Goal: Transaction & Acquisition: Book appointment/travel/reservation

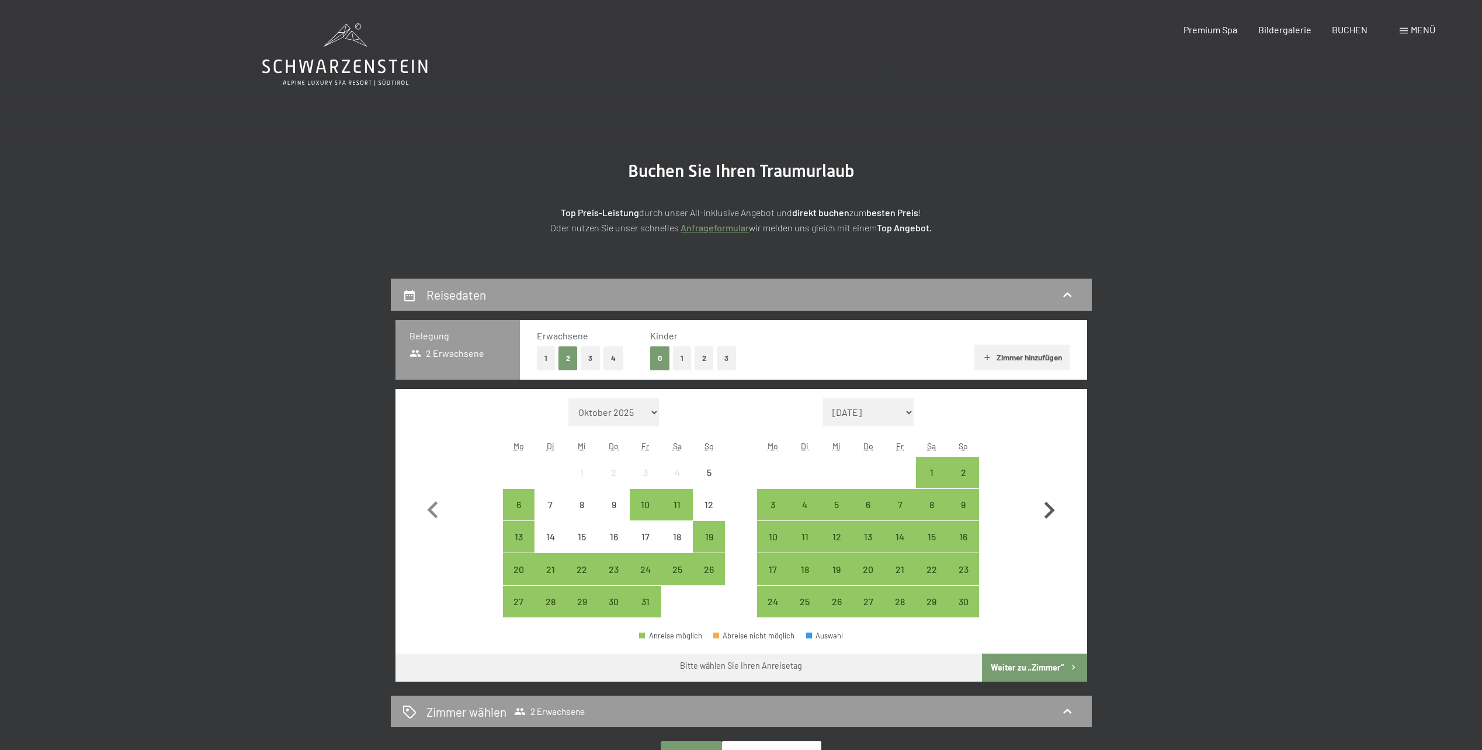
click at [1049, 508] on icon "button" at bounding box center [1049, 511] width 34 height 34
select select "[DATE]"
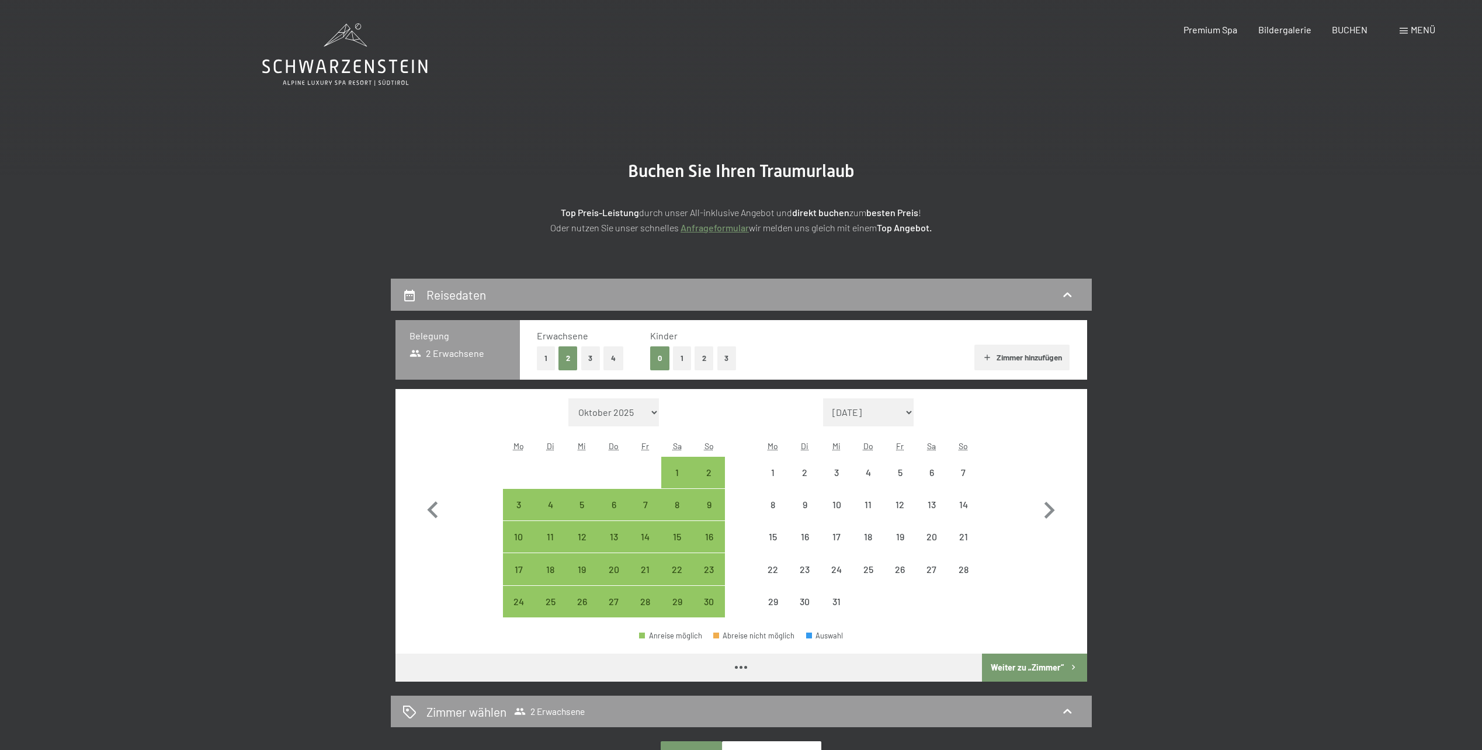
select select "[DATE]"
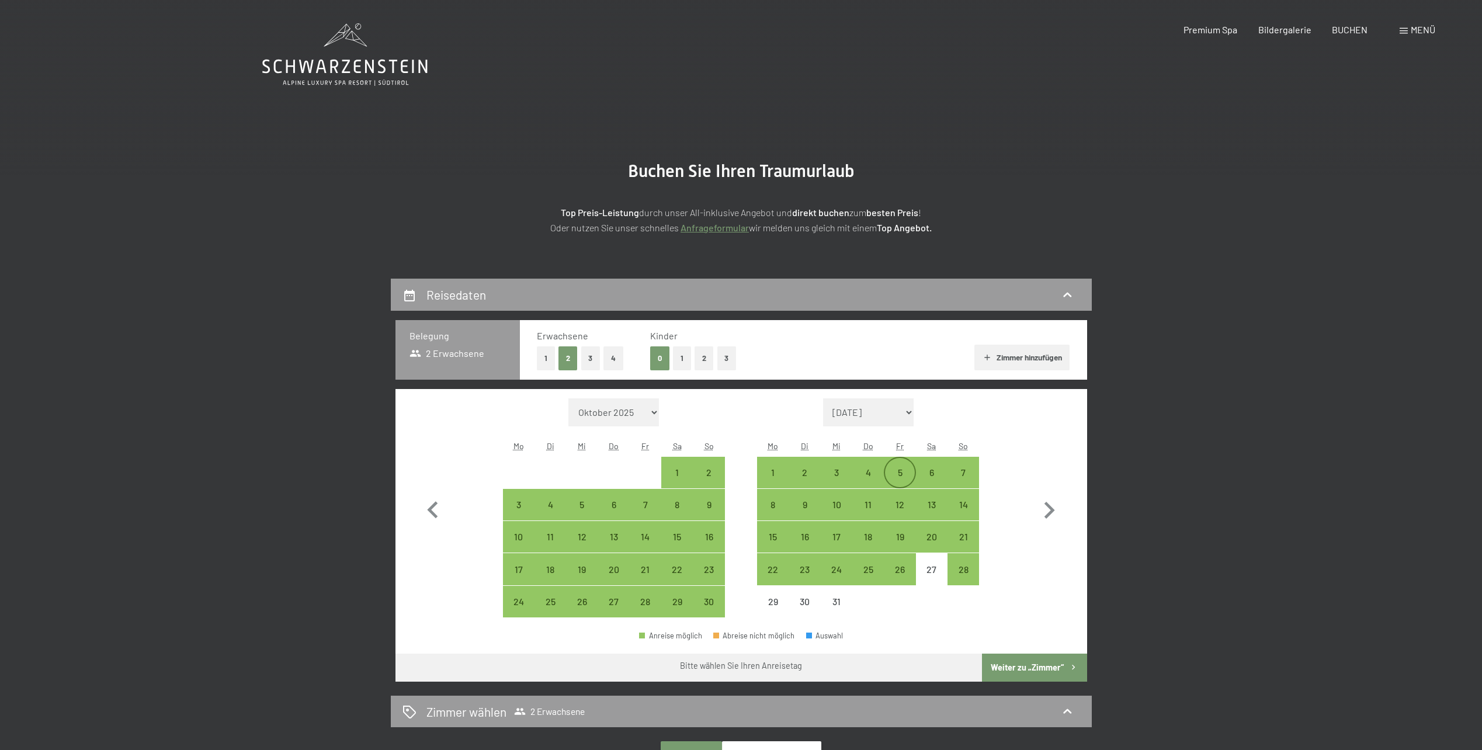
click at [904, 475] on div "5" at bounding box center [899, 482] width 29 height 29
select select "[DATE]"
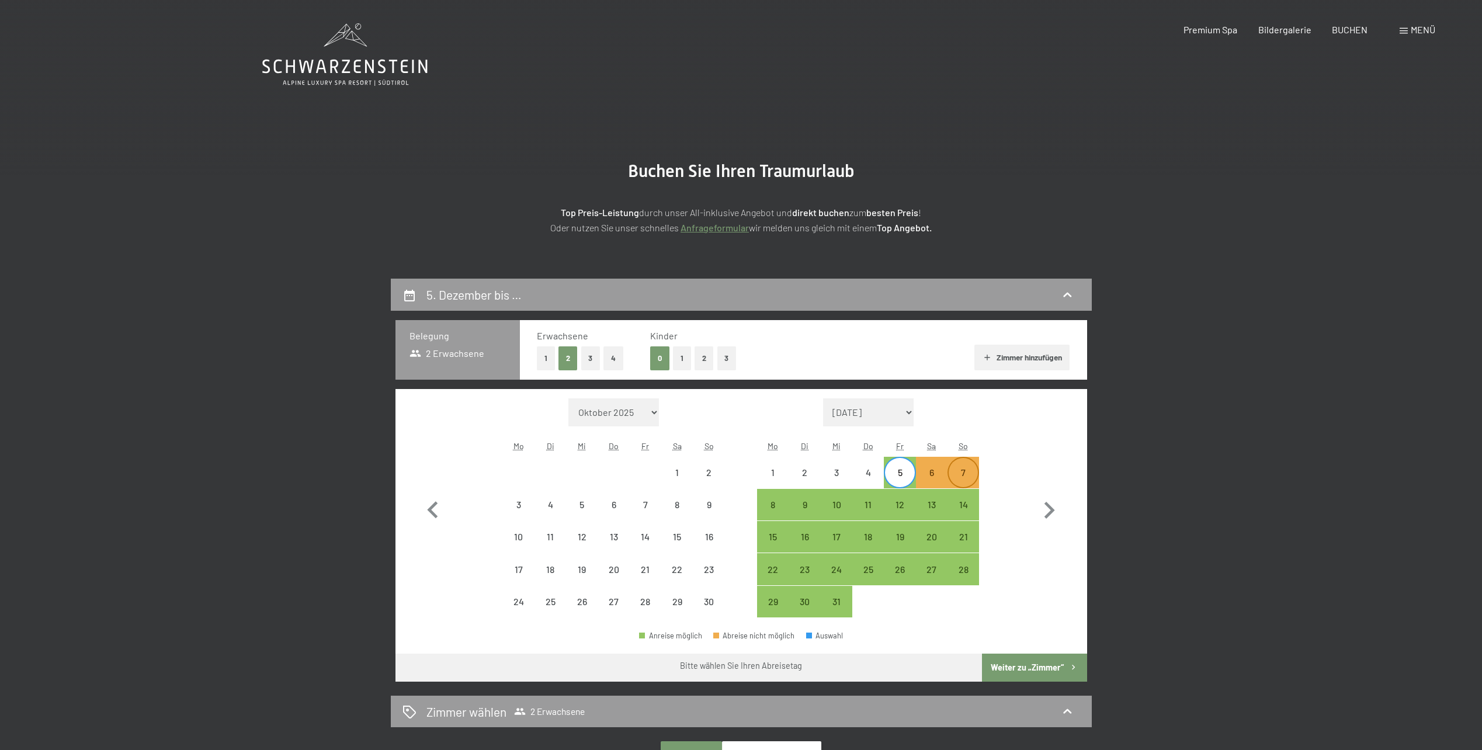
click at [971, 479] on div "7" at bounding box center [963, 482] width 29 height 29
select select "[DATE]"
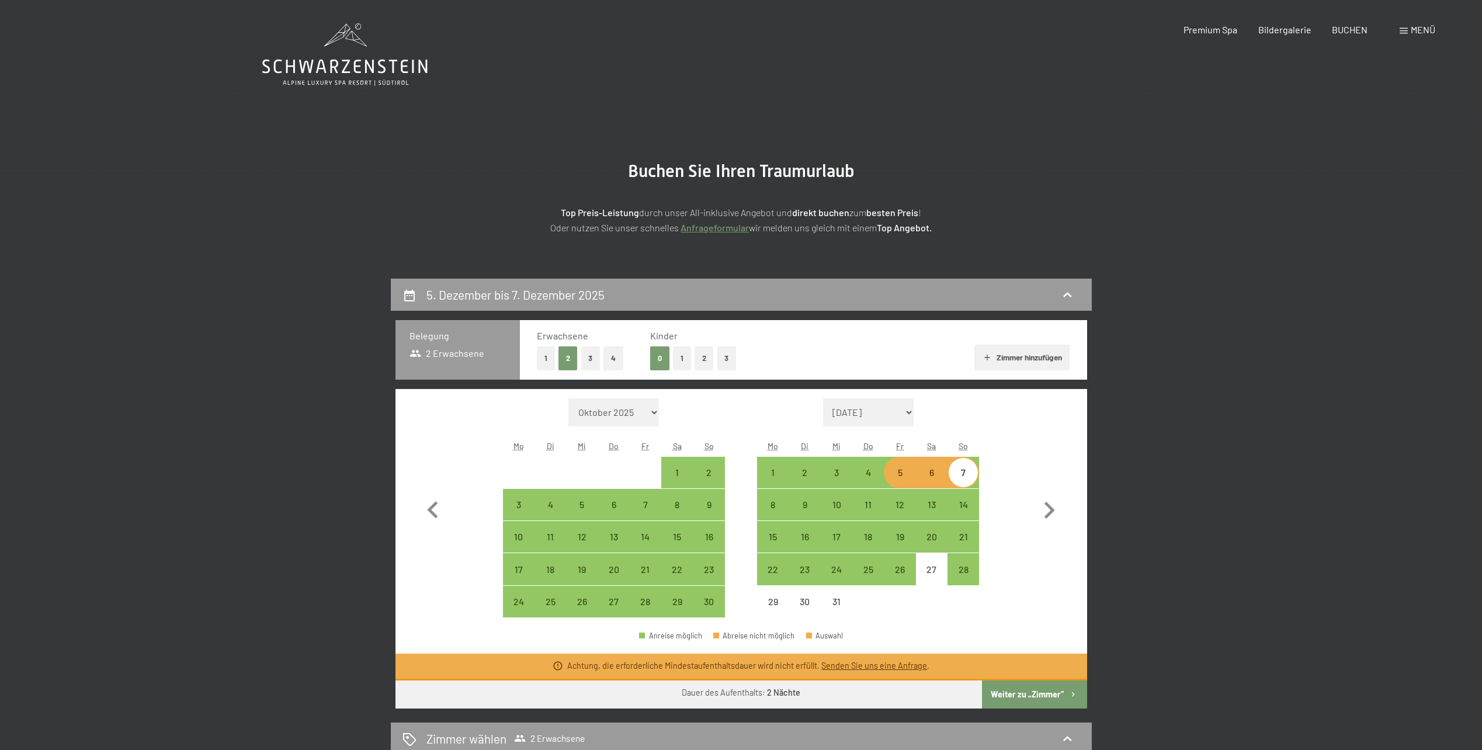
click at [703, 360] on button "2" at bounding box center [704, 358] width 19 height 24
select select "[DATE]"
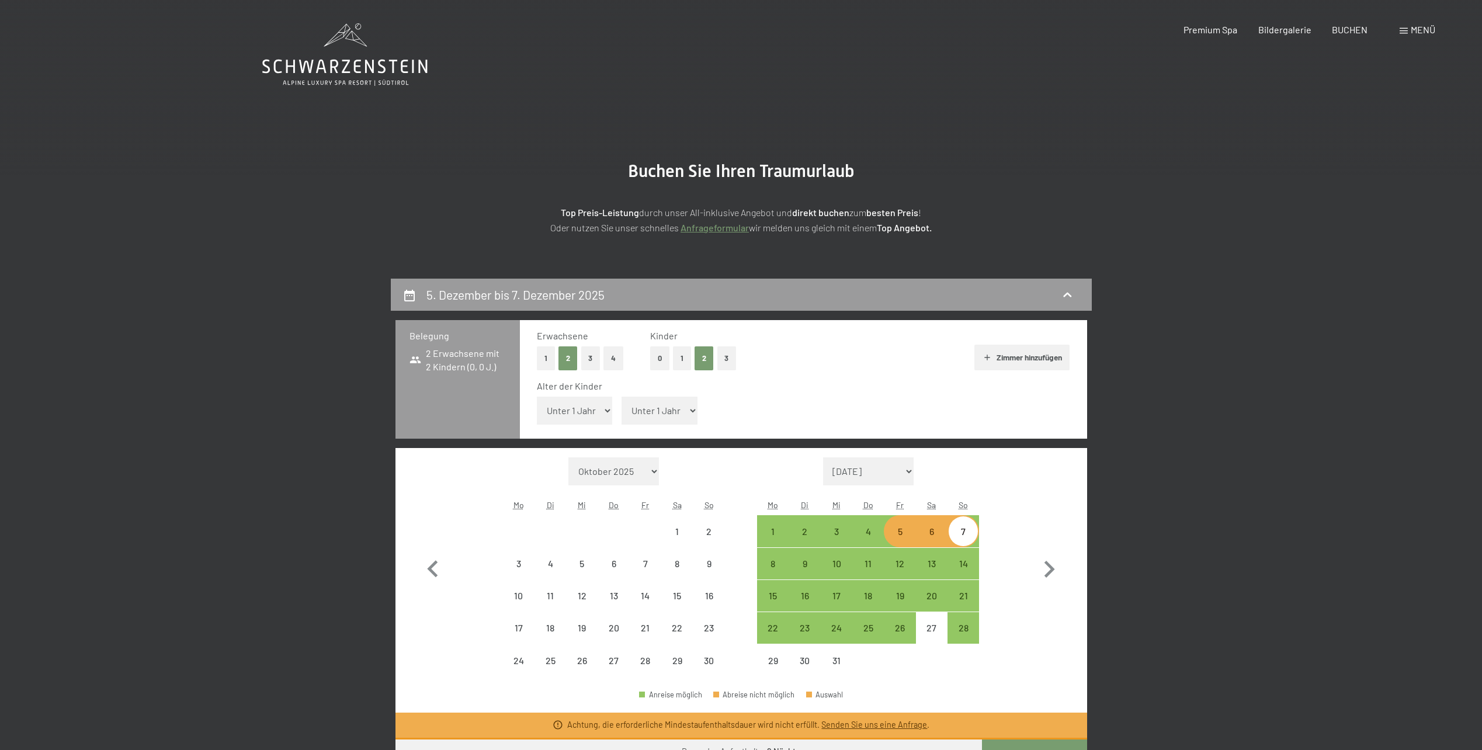
click at [576, 409] on select "Unter 1 Jahr 1 Jahr 2 Jahre 3 Jahre 4 Jahre 5 Jahre 6 Jahre 7 Jahre 8 Jahre 9 J…" at bounding box center [575, 411] width 76 height 28
select select "[DATE]"
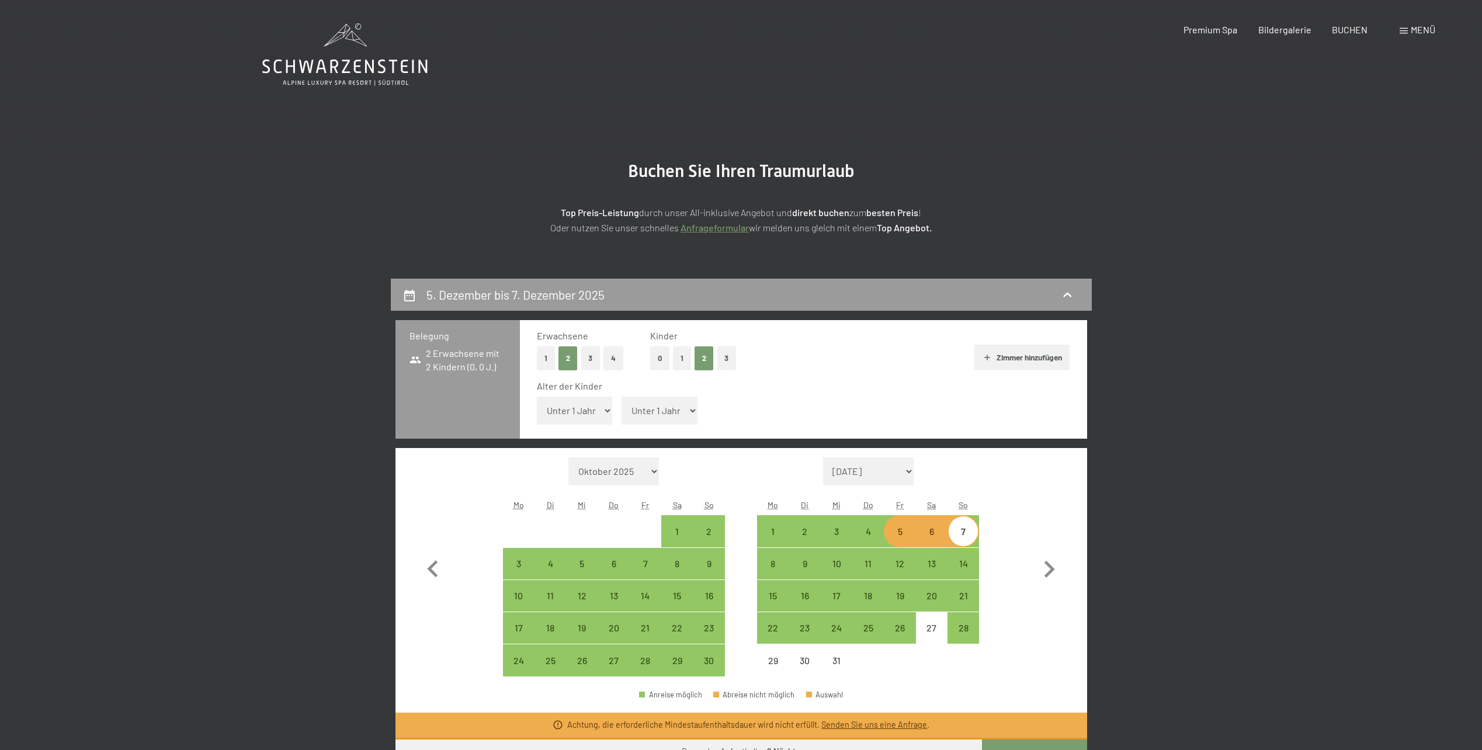
select select "11"
click at [537, 397] on select "Unter 1 Jahr 1 Jahr 2 Jahre 3 Jahre 4 Jahre 5 Jahre 6 Jahre 7 Jahre 8 Jahre 9 J…" at bounding box center [575, 411] width 76 height 28
select select "[DATE]"
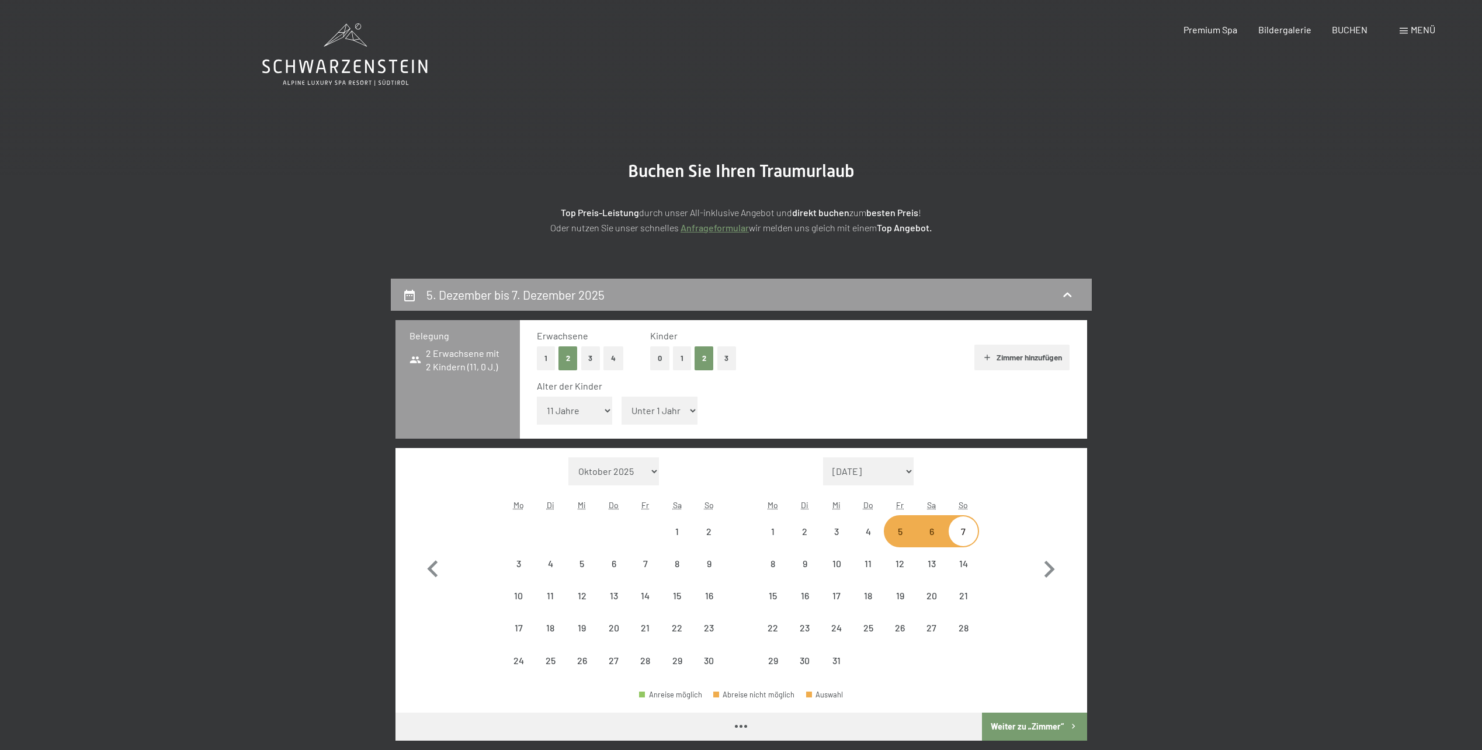
click at [688, 410] on span "Einwilligung Marketing*" at bounding box center [677, 409] width 96 height 12
click at [623, 410] on input "Einwilligung Marketing*" at bounding box center [618, 409] width 12 height 12
checkbox input "false"
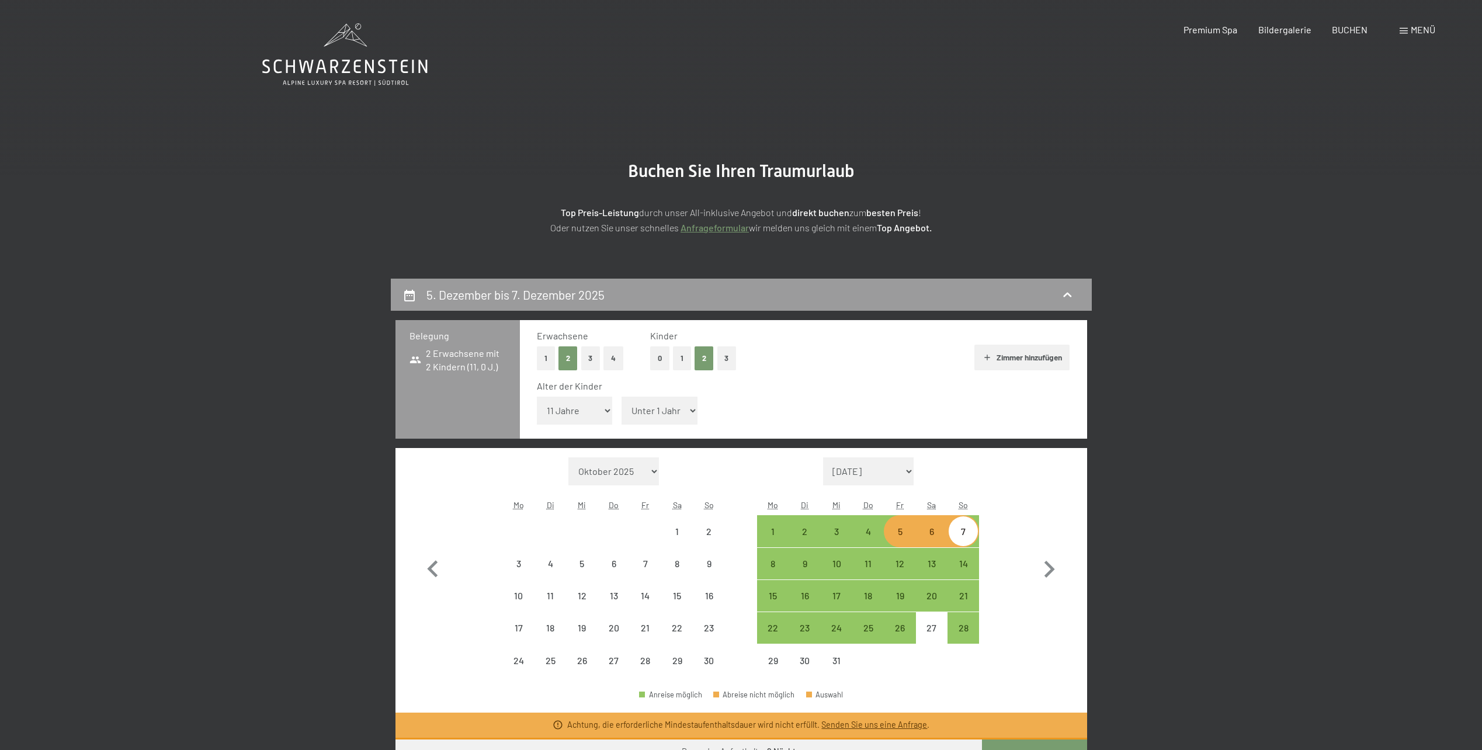
select select "[DATE]"
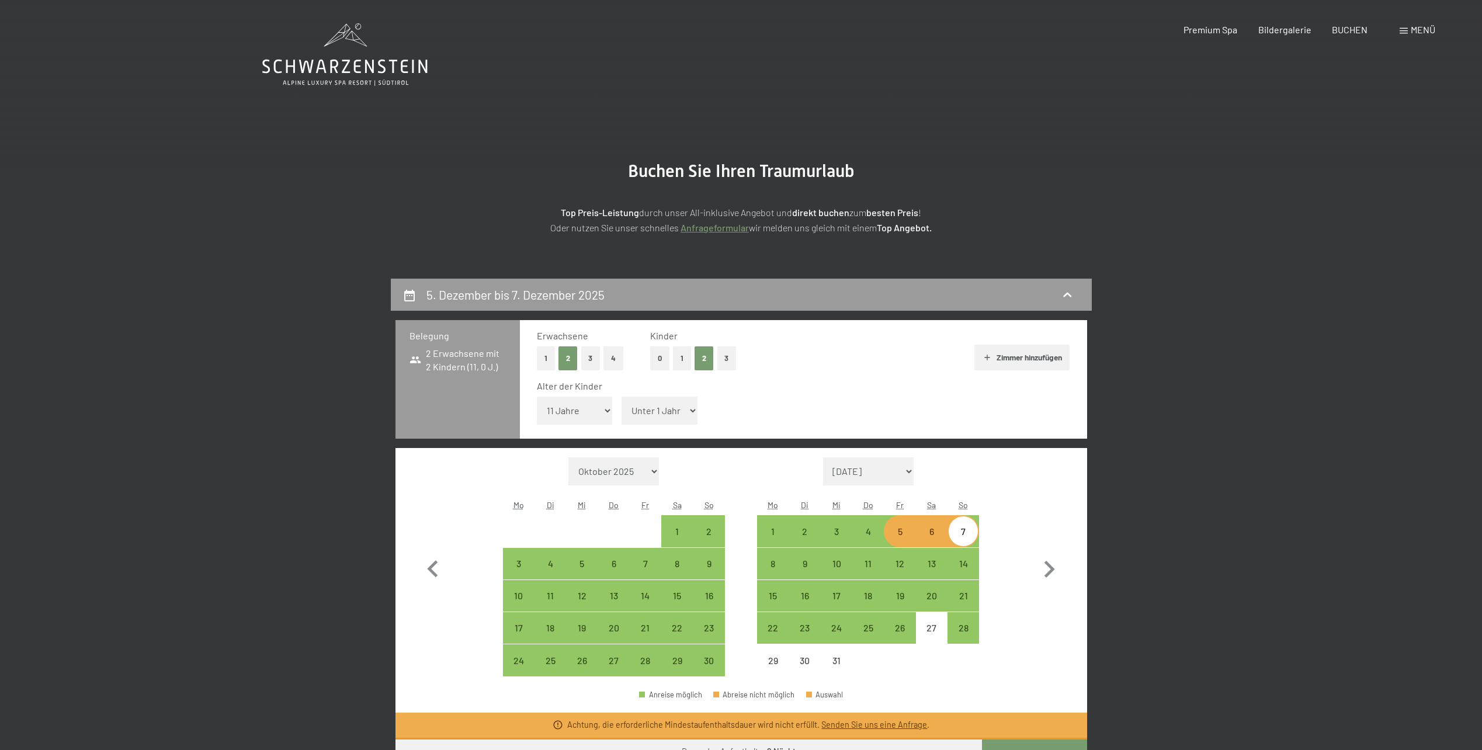
click at [668, 410] on span "Einwilligung Marketing*" at bounding box center [677, 409] width 96 height 12
click at [623, 410] on input "Einwilligung Marketing*" at bounding box center [618, 409] width 12 height 12
click at [689, 414] on span "Einwilligung Marketing*" at bounding box center [677, 409] width 96 height 12
click at [623, 414] on input "Einwilligung Marketing*" at bounding box center [618, 409] width 12 height 12
click at [653, 411] on span "Einwilligung Marketing*" at bounding box center [677, 409] width 96 height 12
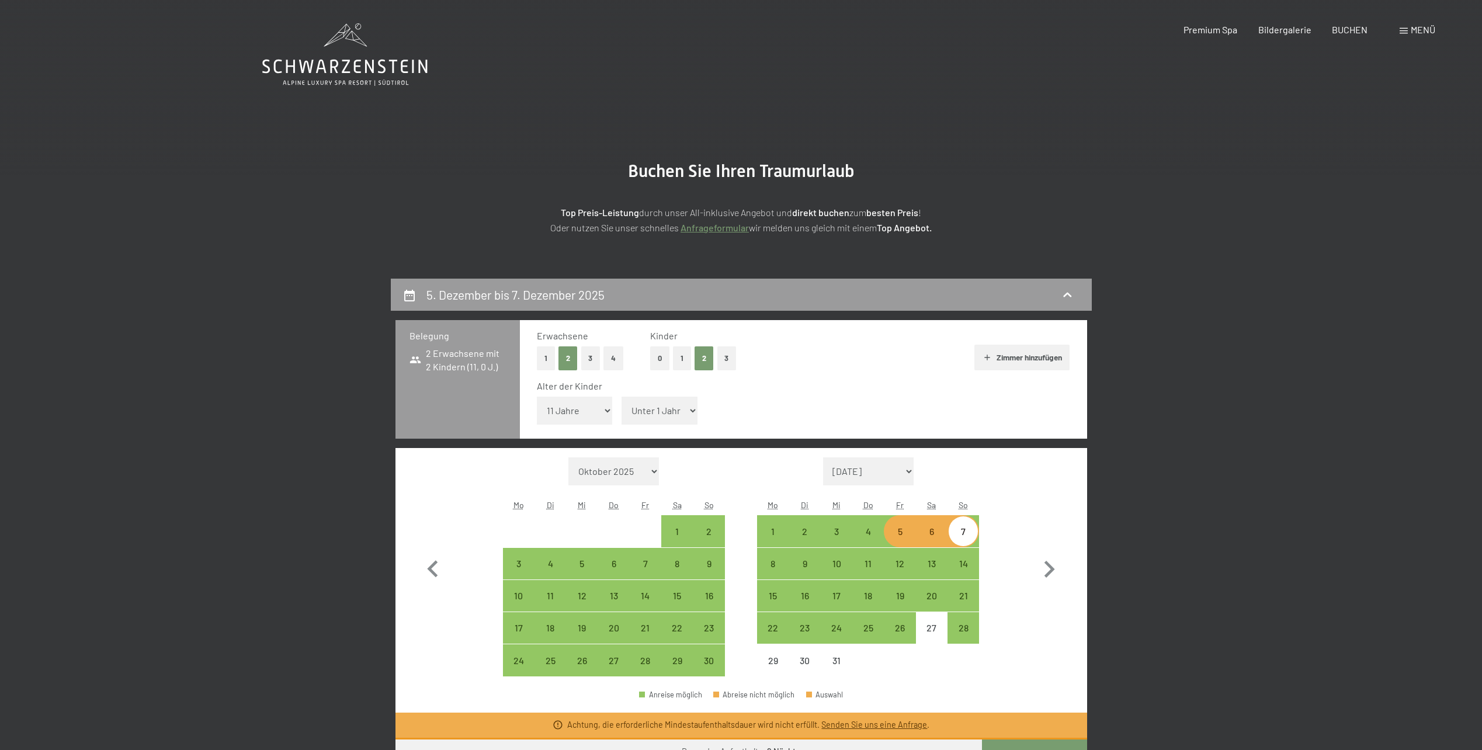
click at [623, 411] on input "Einwilligung Marketing*" at bounding box center [618, 409] width 12 height 12
click at [653, 411] on span "Einwilligung Marketing*" at bounding box center [677, 409] width 96 height 12
click at [623, 411] on input "Einwilligung Marketing*" at bounding box center [618, 409] width 12 height 12
checkbox input "false"
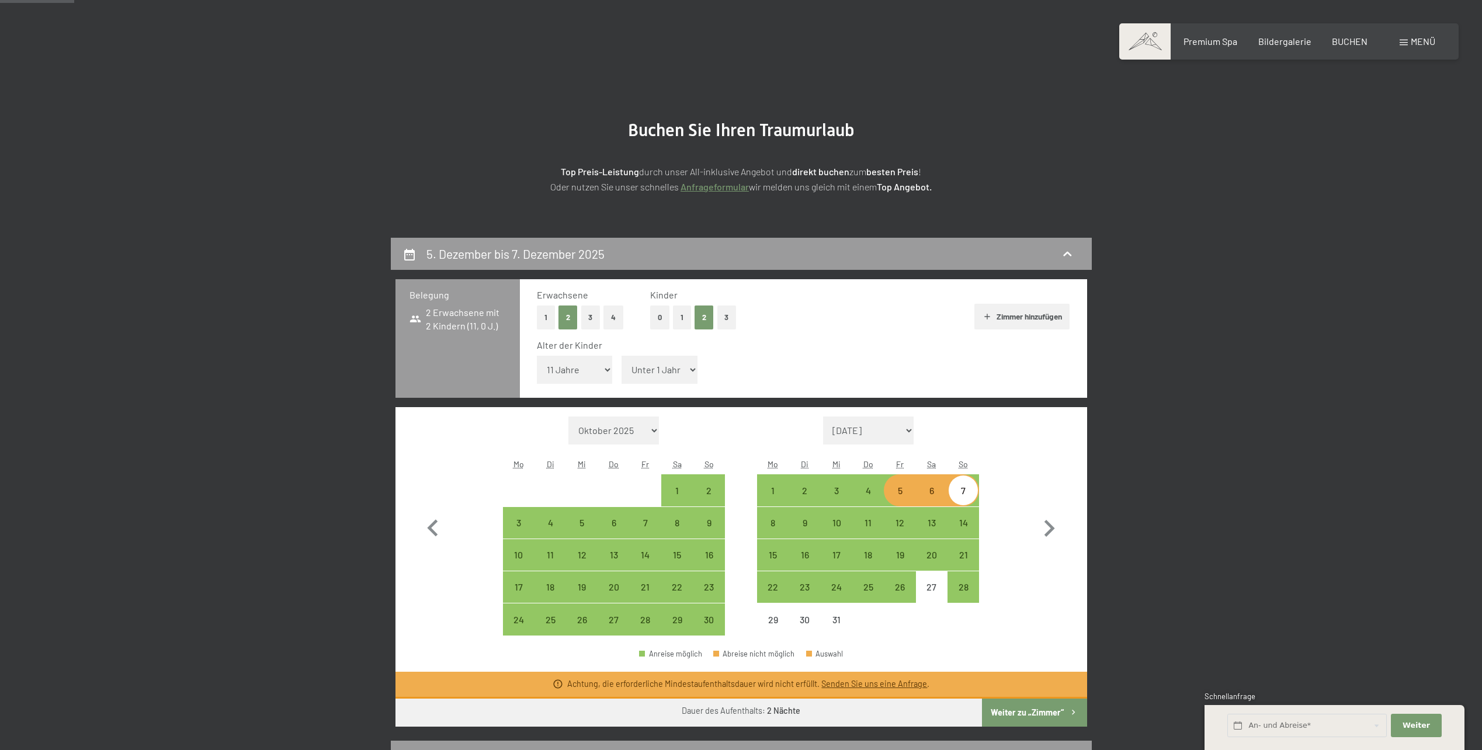
scroll to position [58, 0]
